Goal: Ask a question

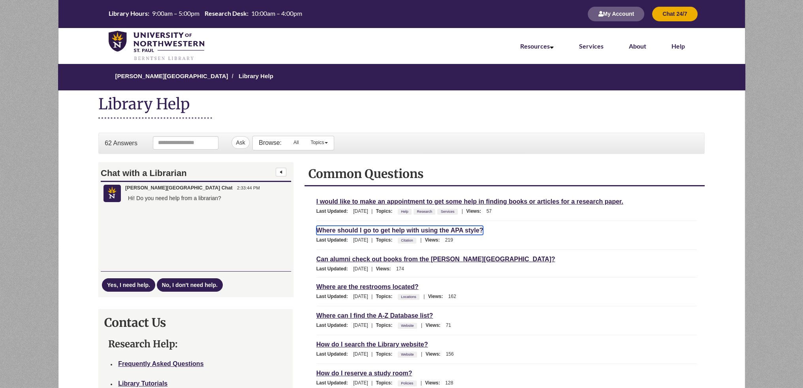
click at [373, 231] on link "Where should I go to get help with using the APA style?" at bounding box center [399, 230] width 167 height 9
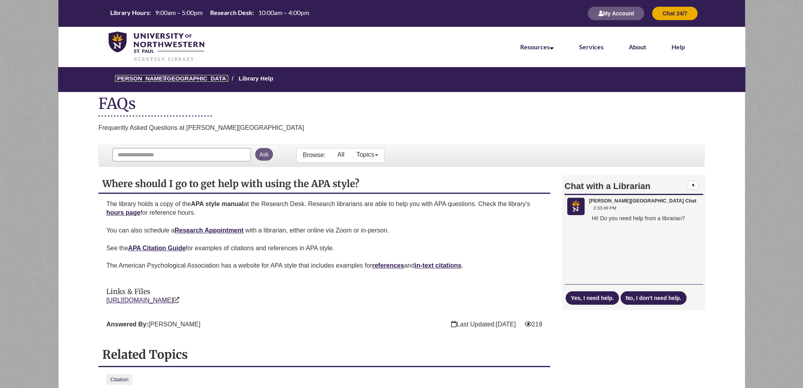
click at [145, 79] on link "[PERSON_NAME][GEOGRAPHIC_DATA]" at bounding box center [171, 78] width 113 height 7
